Goal: Complete application form

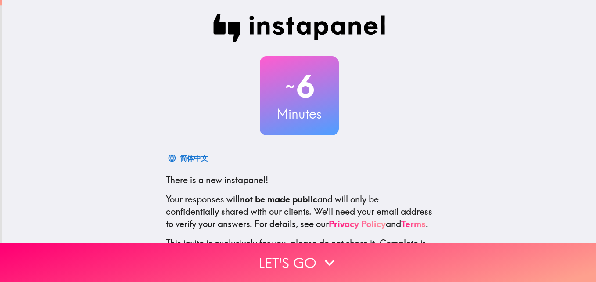
scroll to position [83, 0]
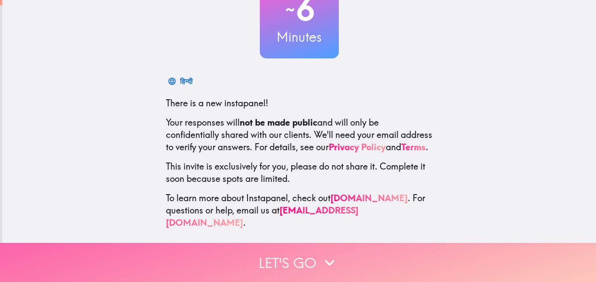
click at [317, 243] on button "Let's go" at bounding box center [298, 262] width 596 height 39
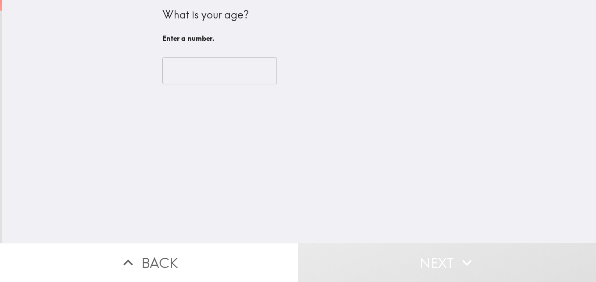
scroll to position [0, 0]
click at [180, 74] on input "number" at bounding box center [219, 70] width 115 height 27
click at [197, 67] on input "number" at bounding box center [219, 70] width 115 height 27
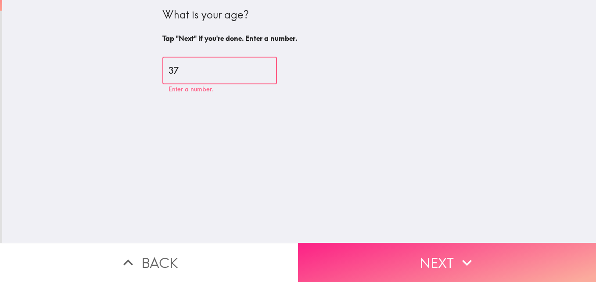
type input "37"
click at [386, 259] on button "Next" at bounding box center [447, 262] width 298 height 39
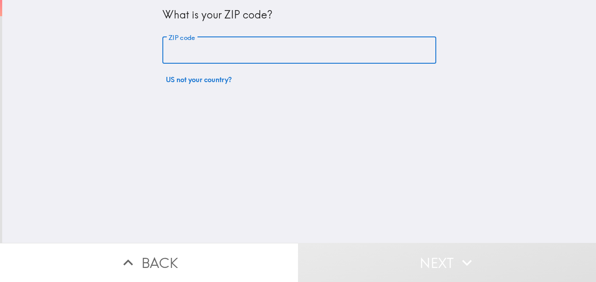
click at [232, 49] on input "ZIP code" at bounding box center [299, 50] width 274 height 27
type input "22102"
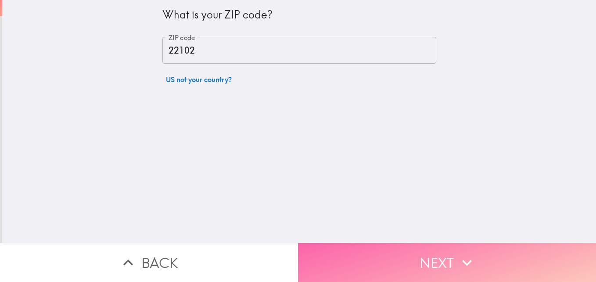
click at [407, 249] on button "Next" at bounding box center [447, 262] width 298 height 39
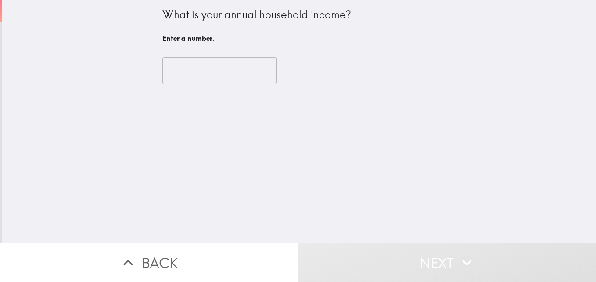
click at [202, 82] on input "number" at bounding box center [219, 70] width 115 height 27
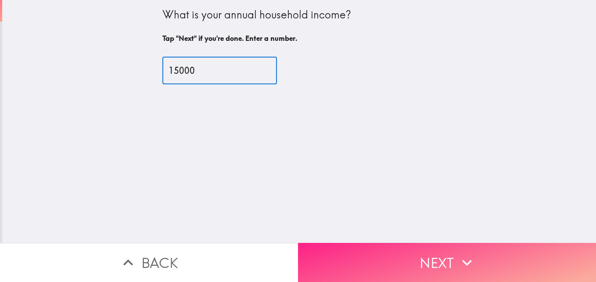
type input "15000"
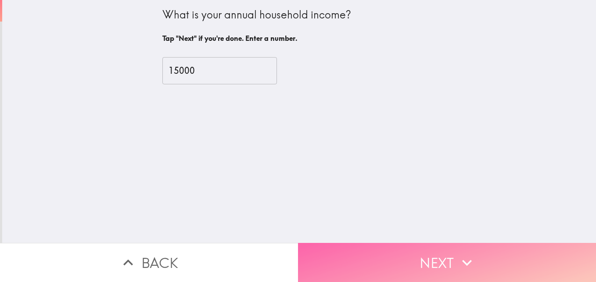
click at [381, 254] on button "Next" at bounding box center [447, 262] width 298 height 39
